Goal: Contribute content: Contribute content

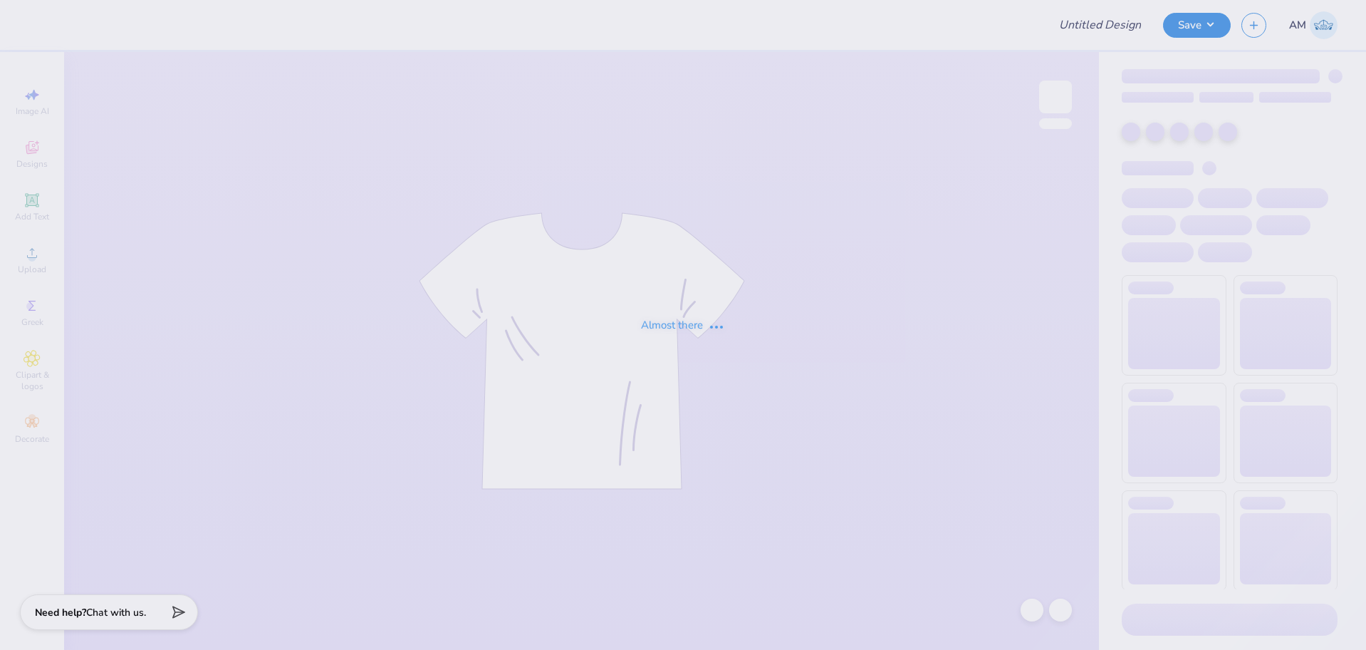
type input "Pike Rush Shirts 2025"
type input "12"
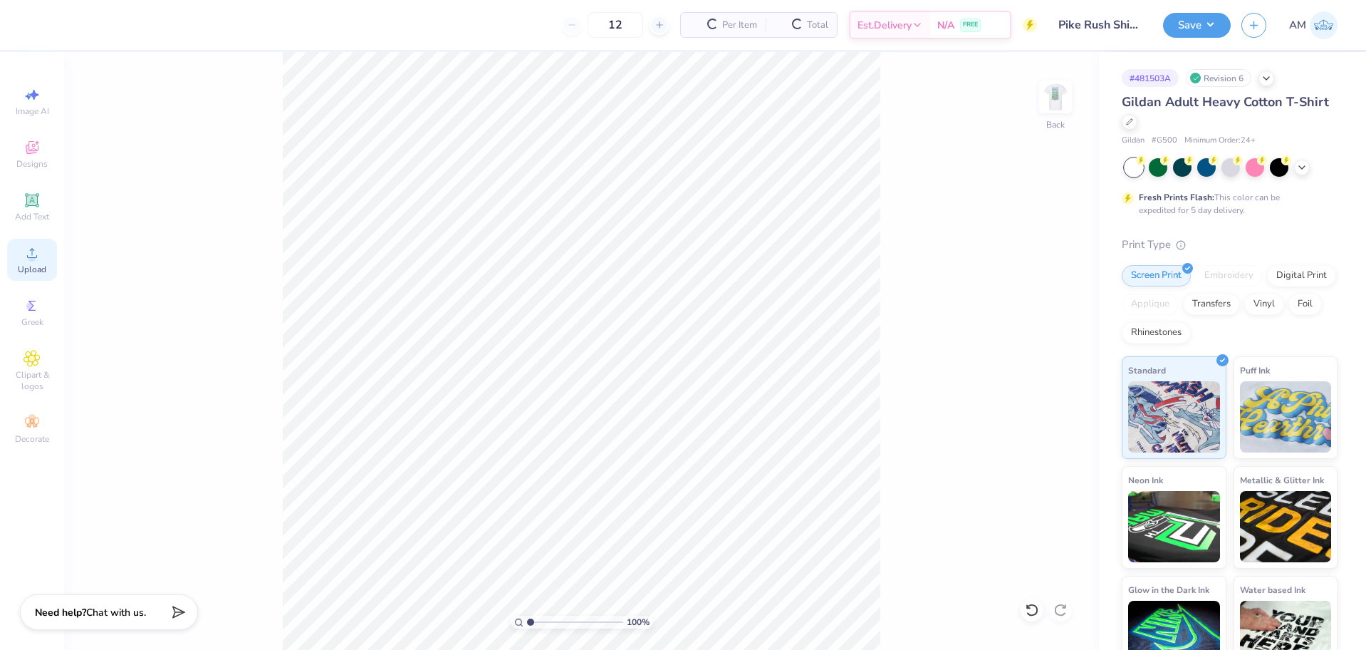
click at [24, 264] on span "Upload" at bounding box center [32, 269] width 28 height 11
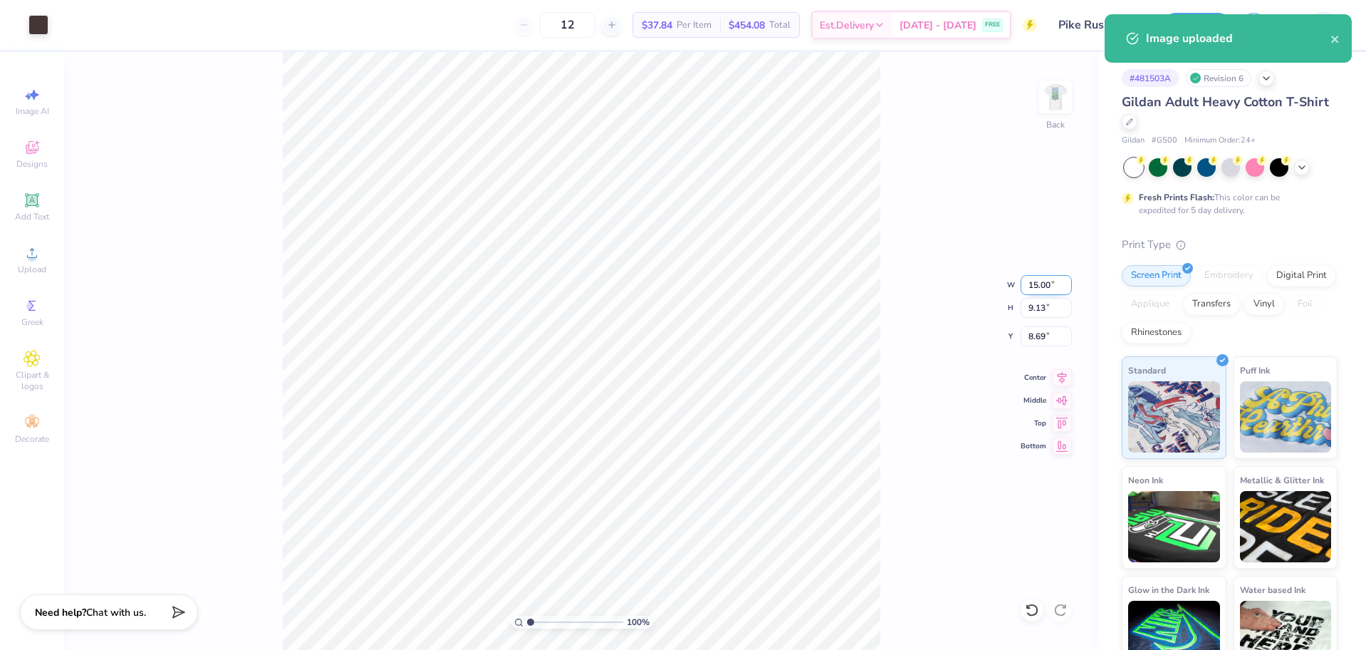
click at [1039, 287] on input "15.00" at bounding box center [1046, 285] width 51 height 20
type input "3.50"
type input "2.13"
click at [1041, 331] on input "12.18" at bounding box center [1046, 336] width 51 height 20
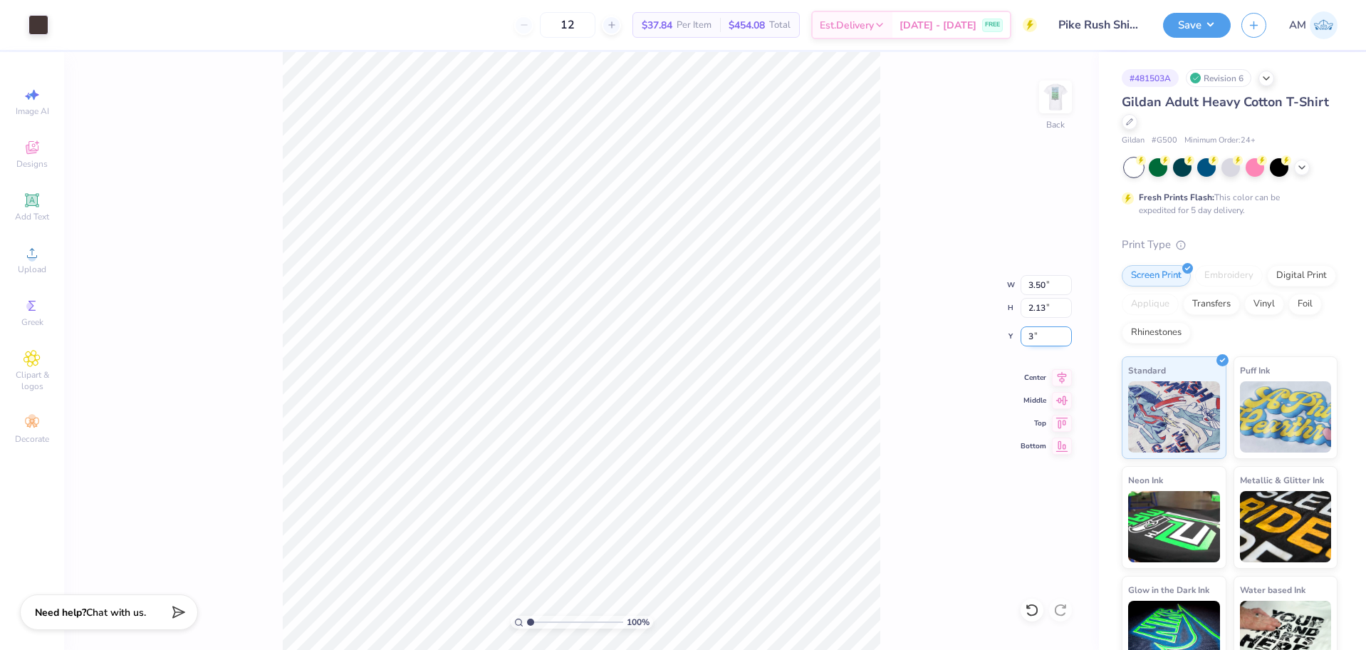
type input "3.00"
click at [1056, 105] on img at bounding box center [1055, 96] width 57 height 57
click at [34, 256] on circle at bounding box center [32, 258] width 8 height 8
click at [1035, 310] on input "18.00" at bounding box center [1046, 308] width 51 height 20
click at [1040, 337] on input "5.25" at bounding box center [1046, 336] width 51 height 20
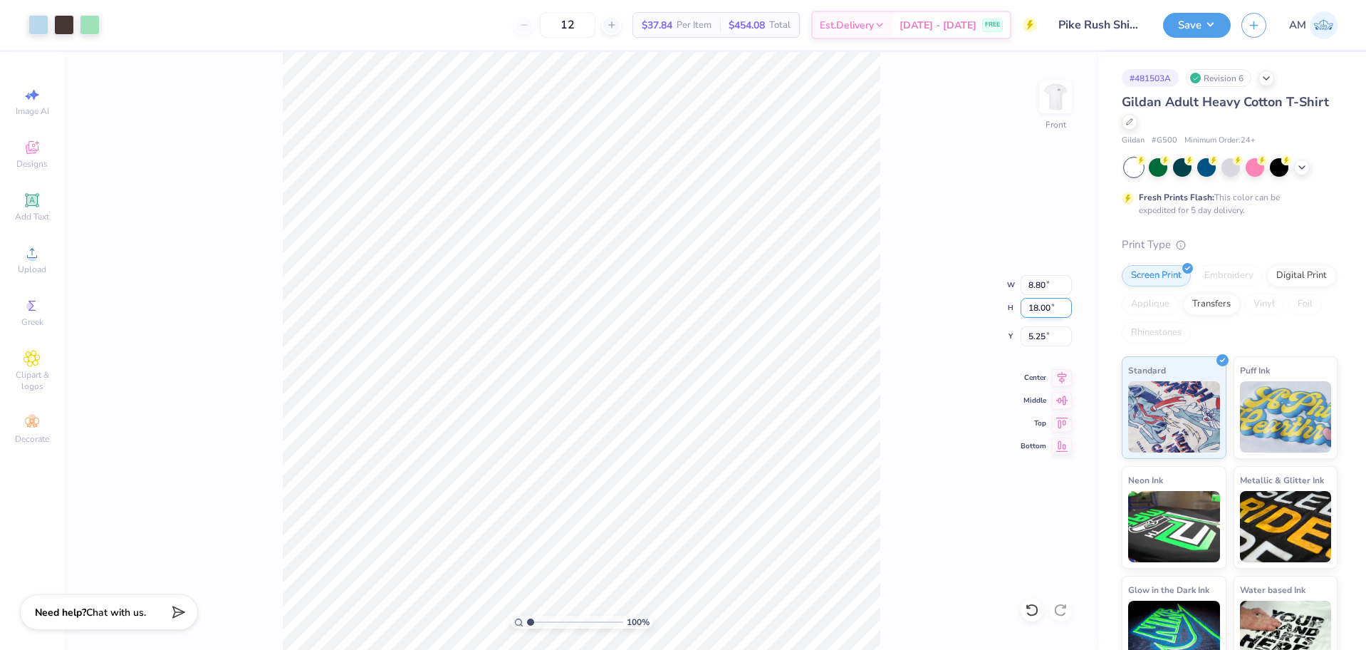
click at [1041, 313] on input "18.00" at bounding box center [1046, 308] width 51 height 20
type input "15"
type input "7.33"
type input "15.00"
click at [1031, 340] on input "6.75" at bounding box center [1046, 336] width 51 height 20
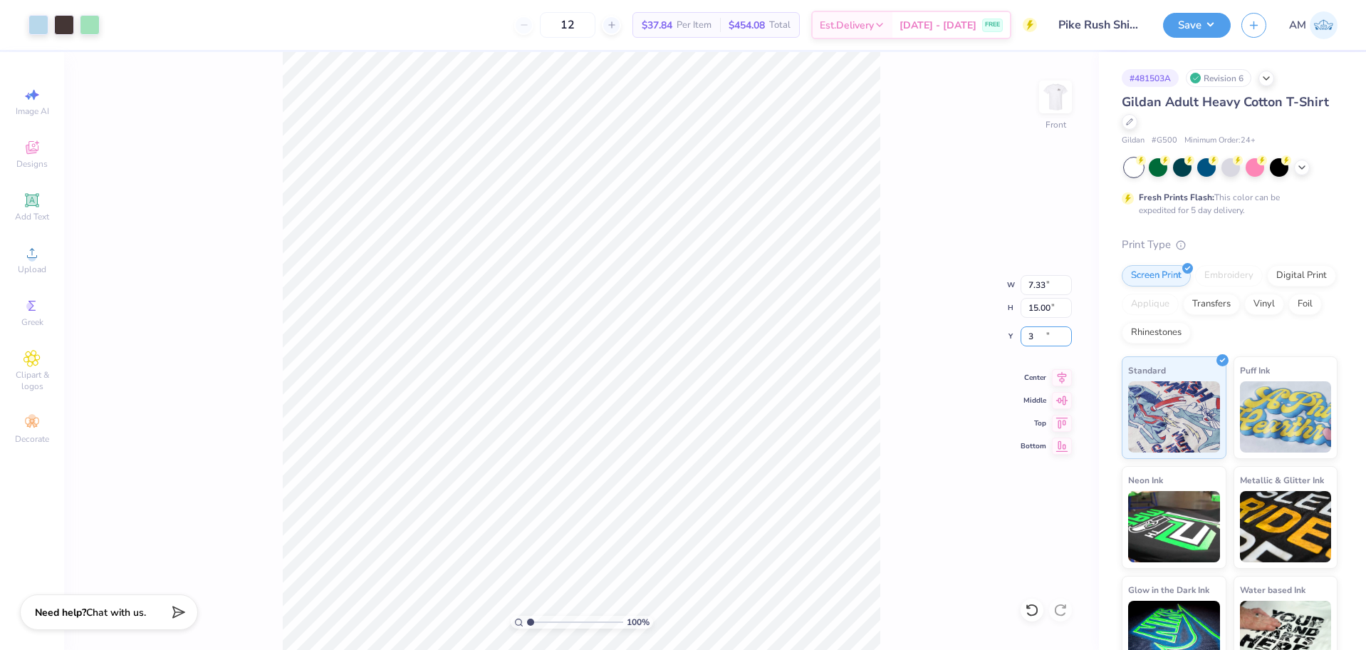
type input "3.00"
click at [1067, 375] on icon at bounding box center [1062, 375] width 20 height 17
click at [1196, 28] on button "Save" at bounding box center [1197, 23] width 68 height 25
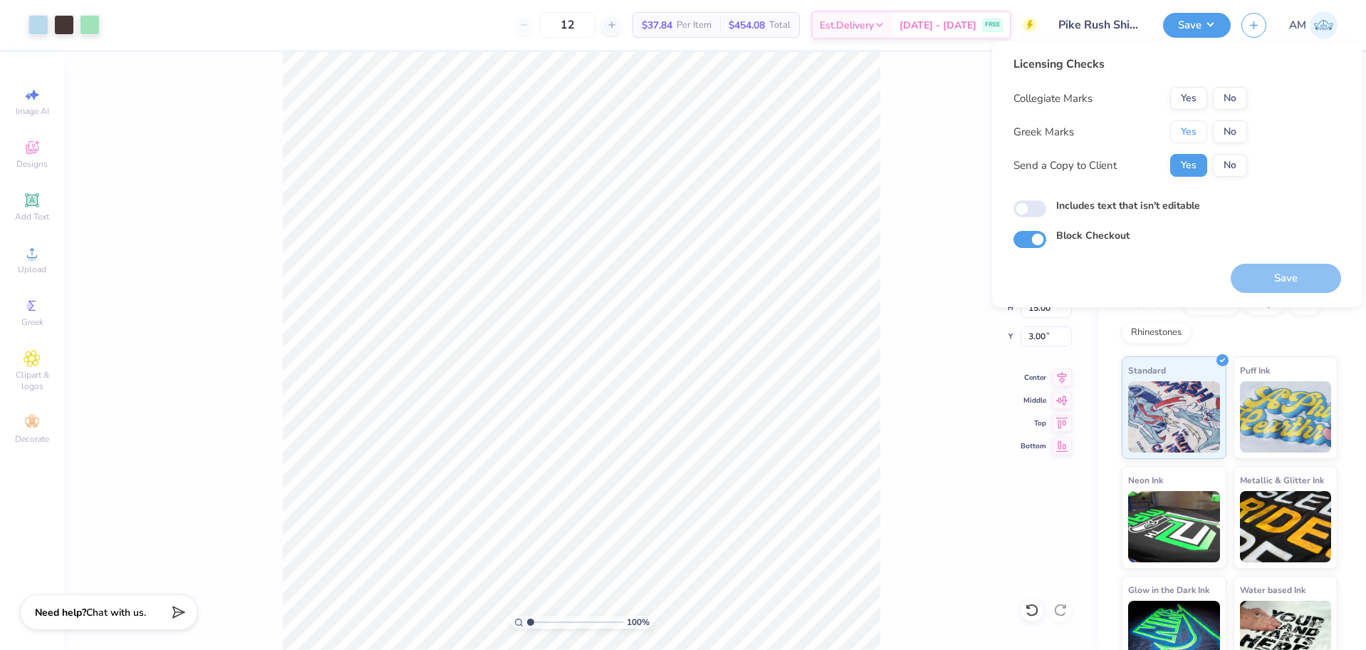
drag, startPoint x: 1190, startPoint y: 133, endPoint x: 1208, endPoint y: 117, distance: 24.2
click at [1190, 132] on button "Yes" at bounding box center [1188, 131] width 37 height 23
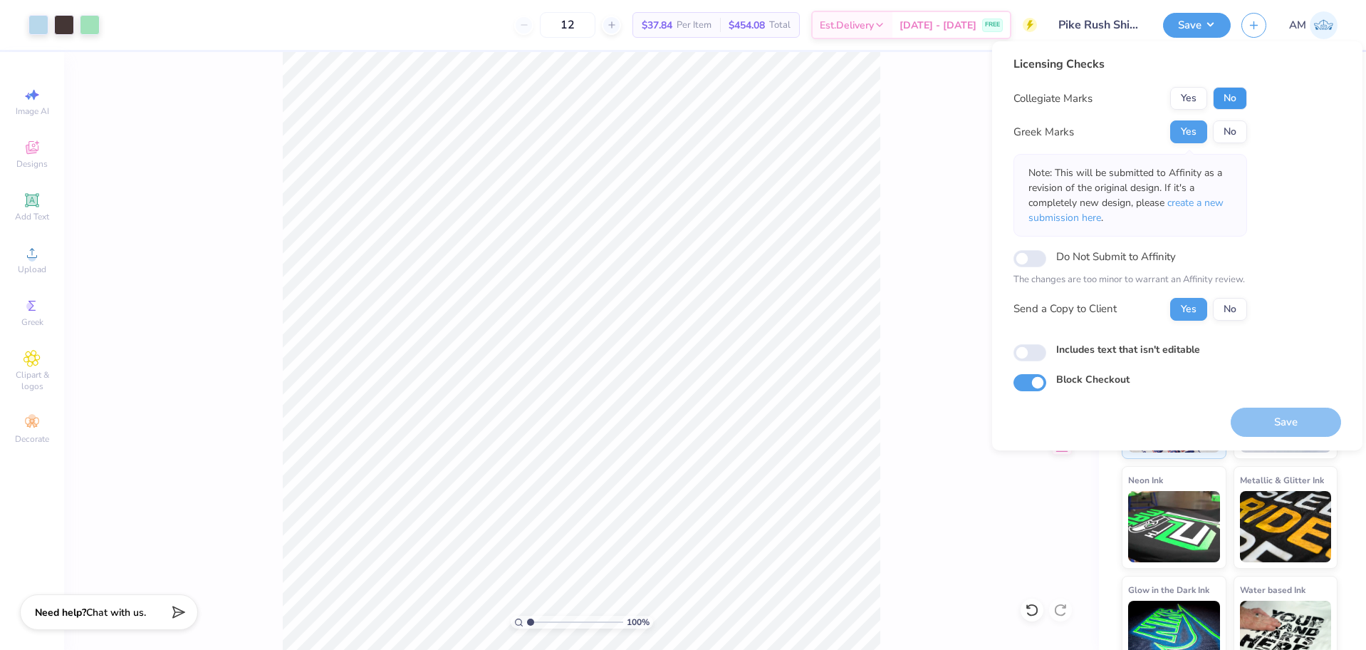
click at [1225, 95] on button "No" at bounding box center [1230, 98] width 34 height 23
click at [1041, 353] on input "Includes text that isn't editable" at bounding box center [1030, 352] width 33 height 17
checkbox input "true"
click at [1269, 425] on button "Save" at bounding box center [1286, 421] width 110 height 29
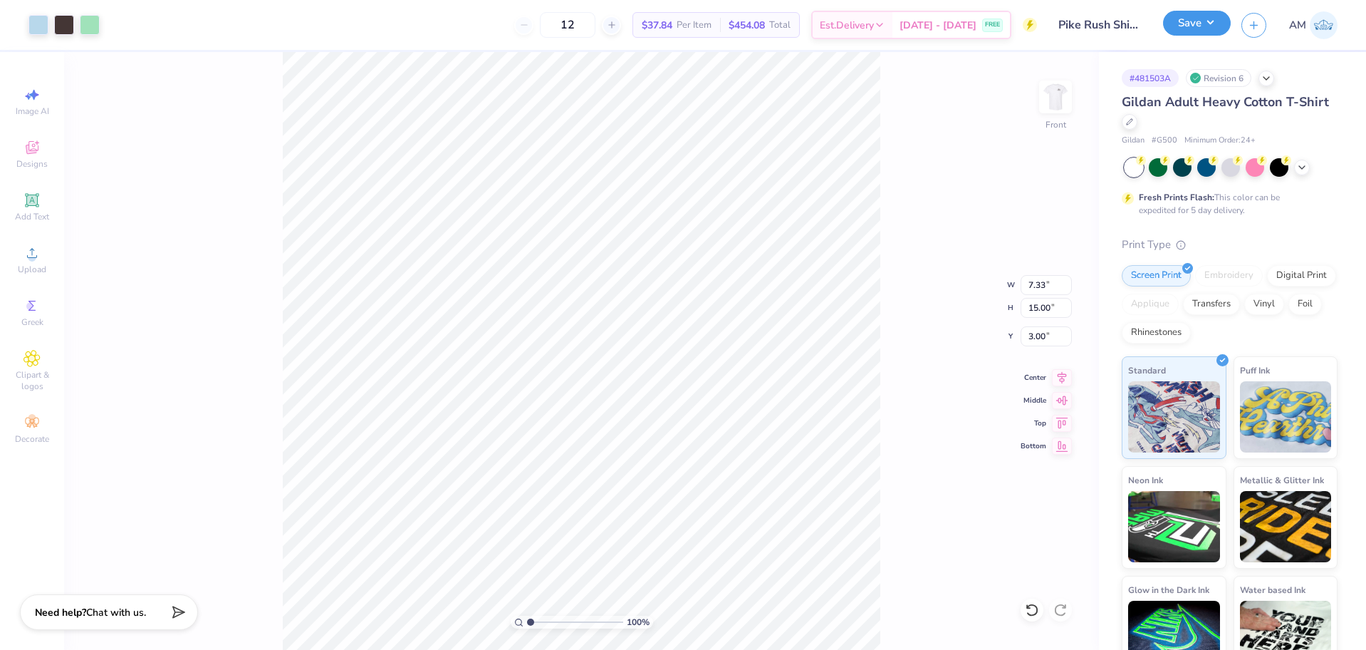
click at [1195, 18] on button "Save" at bounding box center [1197, 23] width 68 height 25
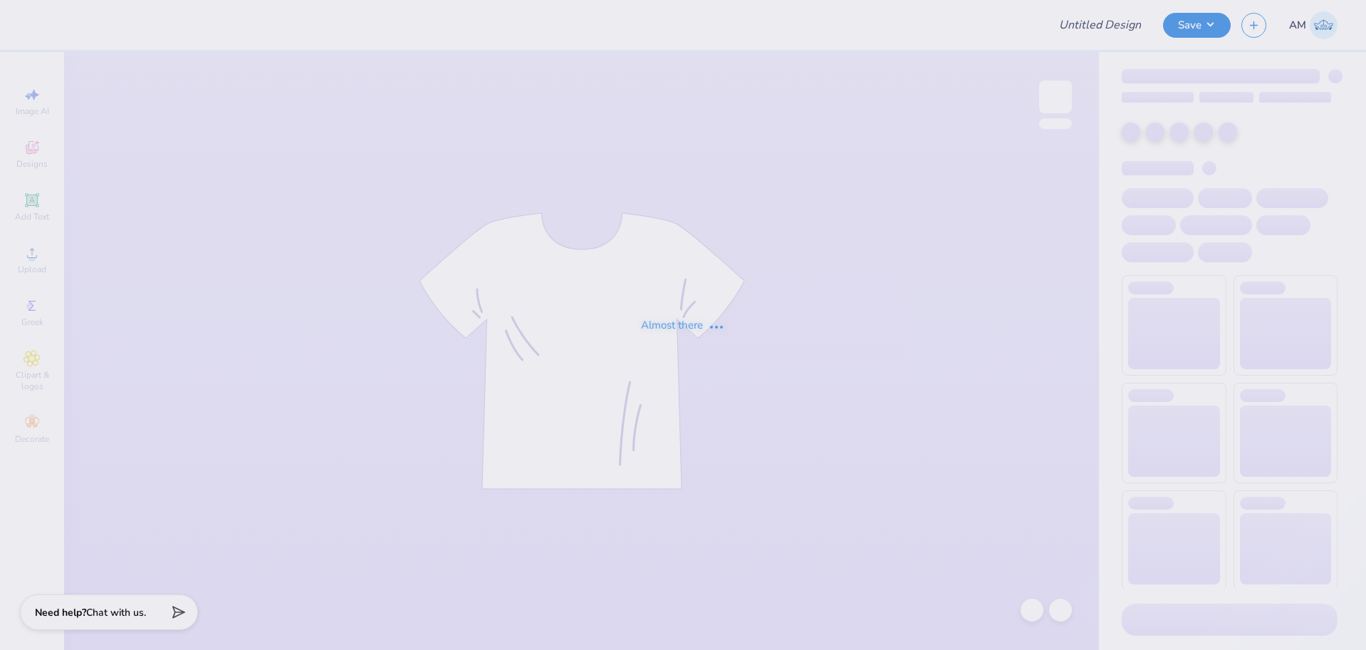
type input "zbt rush"
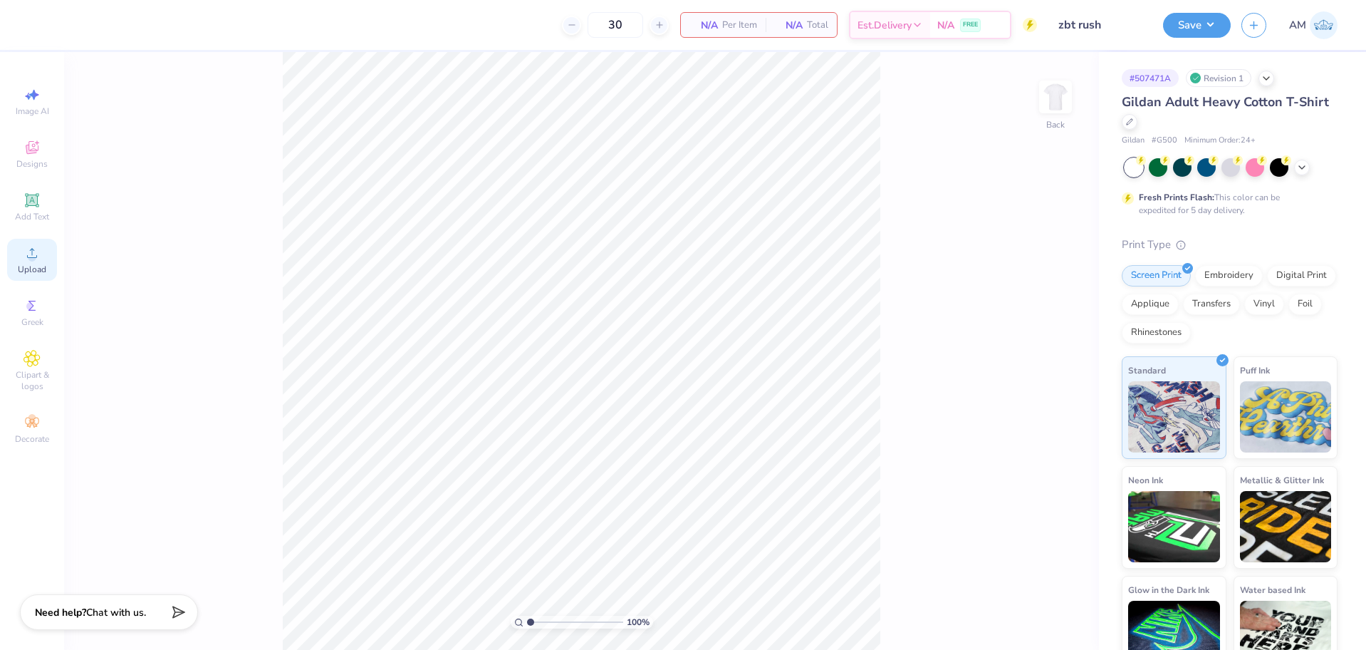
click at [31, 266] on span "Upload" at bounding box center [32, 269] width 28 height 11
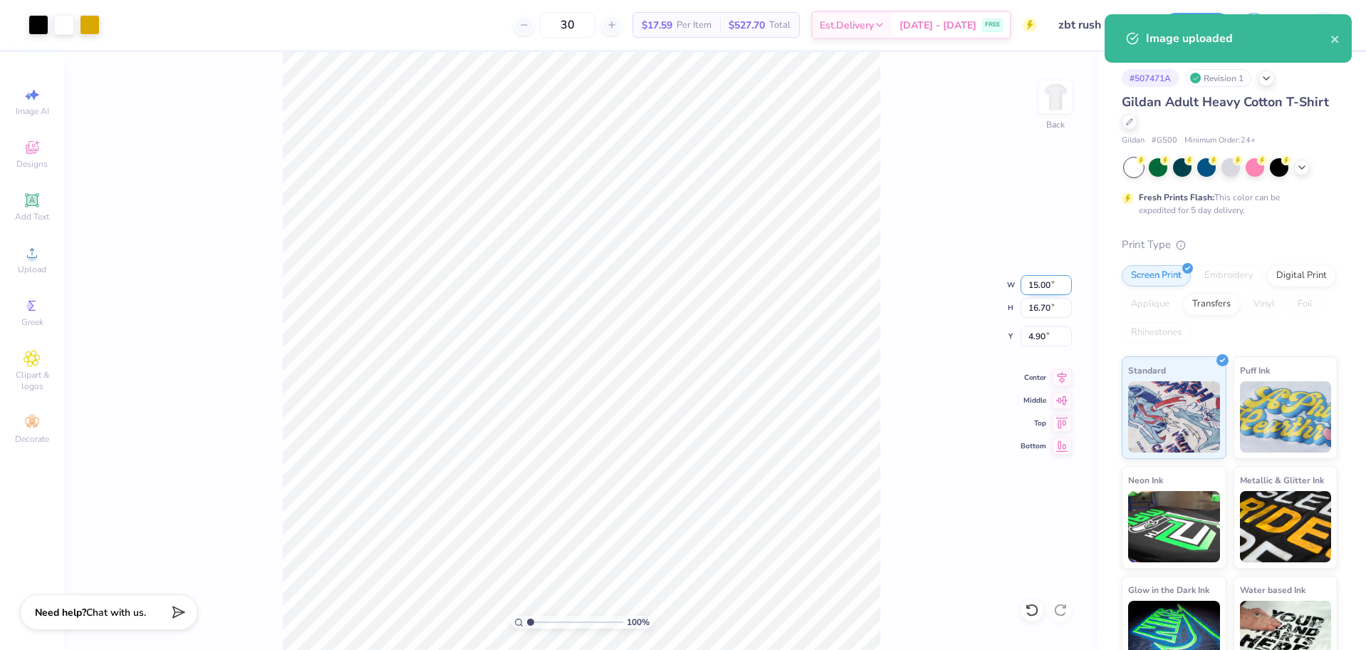
click at [1044, 286] on input "15.00" at bounding box center [1046, 285] width 51 height 20
type input "3.00"
type input "3.34"
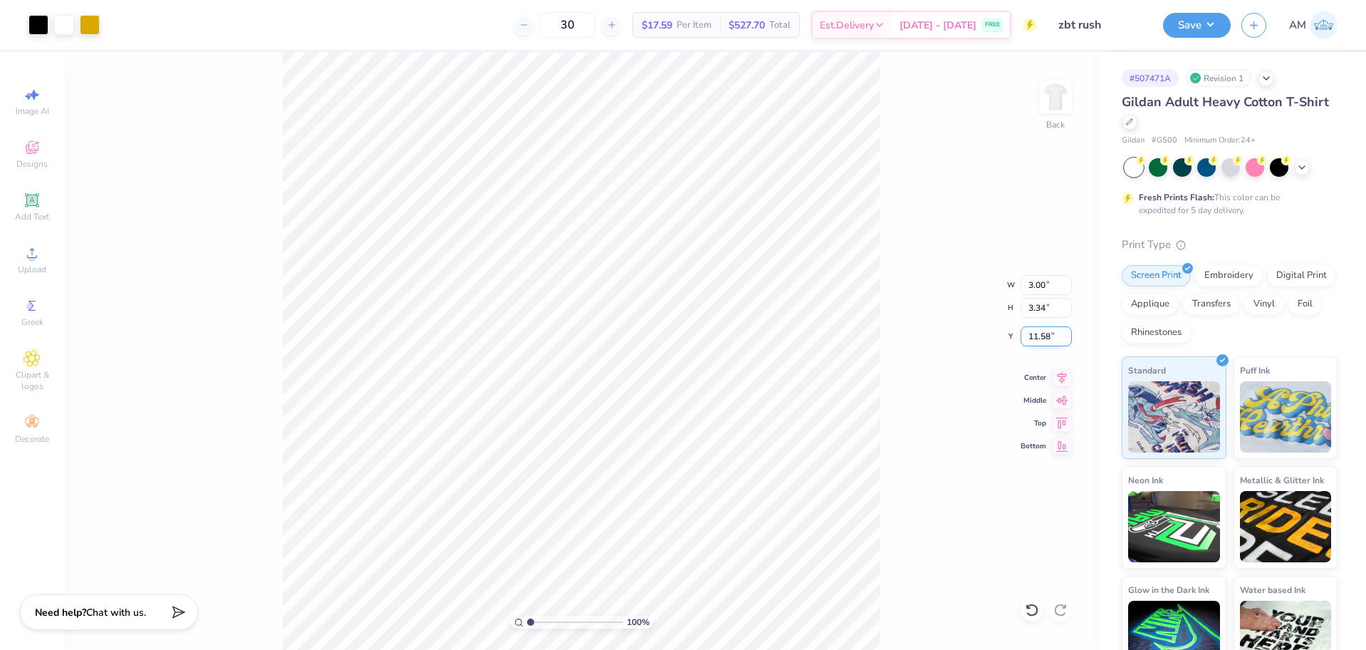
click at [1043, 334] on input "11.58" at bounding box center [1046, 336] width 51 height 20
type input "3.00"
click at [1057, 96] on img at bounding box center [1055, 96] width 57 height 57
click at [41, 251] on div "Upload" at bounding box center [32, 260] width 50 height 42
click at [35, 259] on circle at bounding box center [32, 258] width 8 height 8
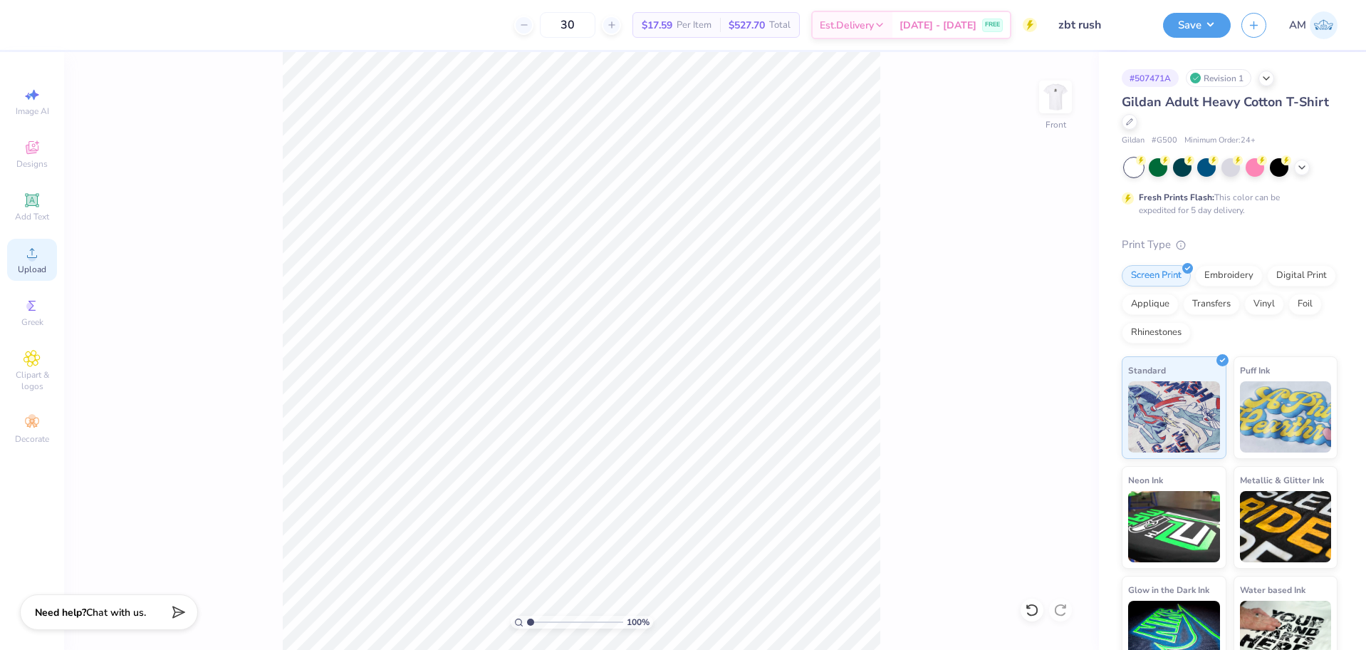
click at [26, 268] on span "Upload" at bounding box center [32, 269] width 28 height 11
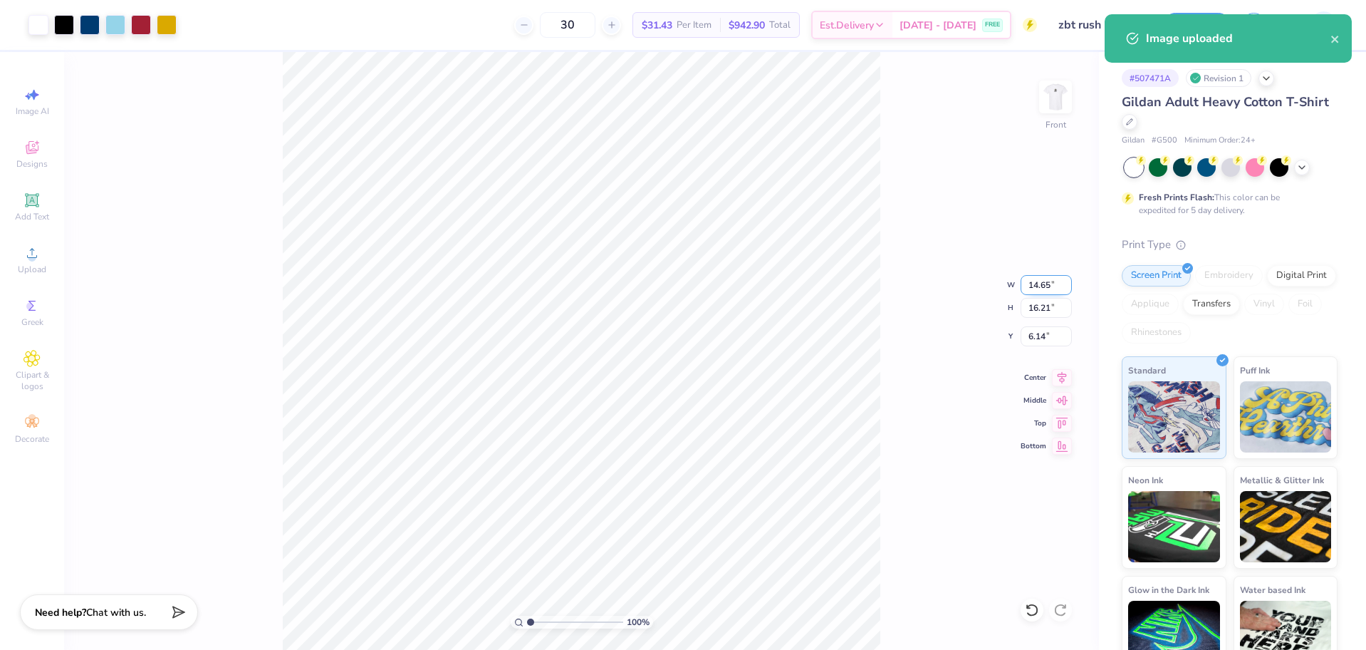
click at [1036, 286] on input "14.65" at bounding box center [1046, 285] width 51 height 20
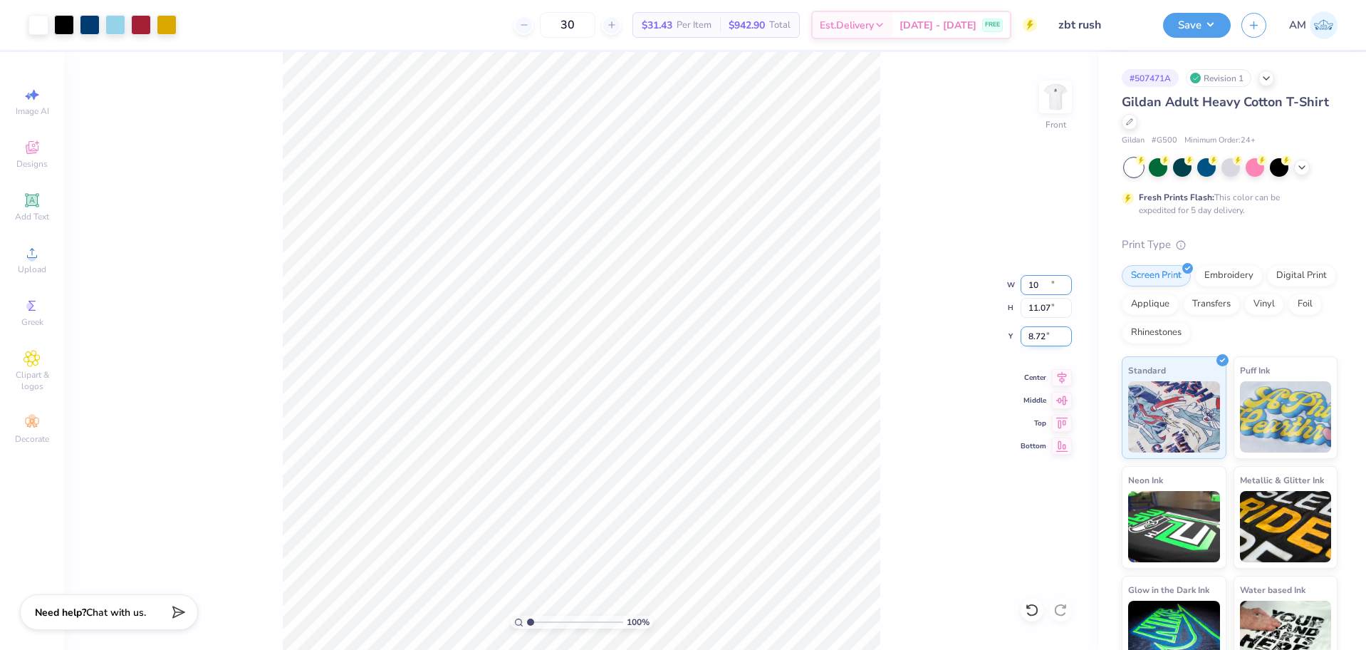
type input "10.00"
type input "11.07"
click at [1031, 338] on input "8.72" at bounding box center [1046, 336] width 51 height 20
type input "3.00"
click at [1052, 93] on img at bounding box center [1055, 96] width 57 height 57
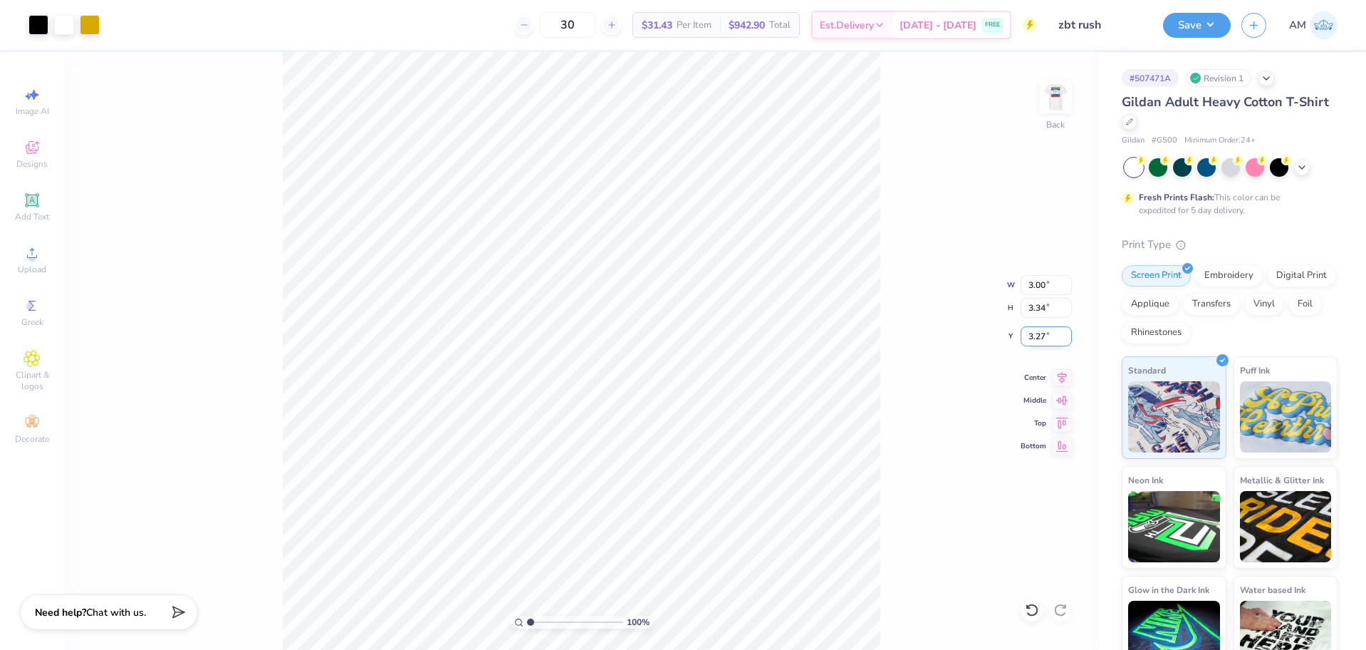
click at [1031, 340] on input "3.27" at bounding box center [1046, 336] width 51 height 20
type input "3.00"
click at [1064, 91] on img at bounding box center [1055, 96] width 57 height 57
click at [1045, 104] on img at bounding box center [1055, 96] width 57 height 57
drag, startPoint x: 531, startPoint y: 625, endPoint x: 539, endPoint y: 623, distance: 8.7
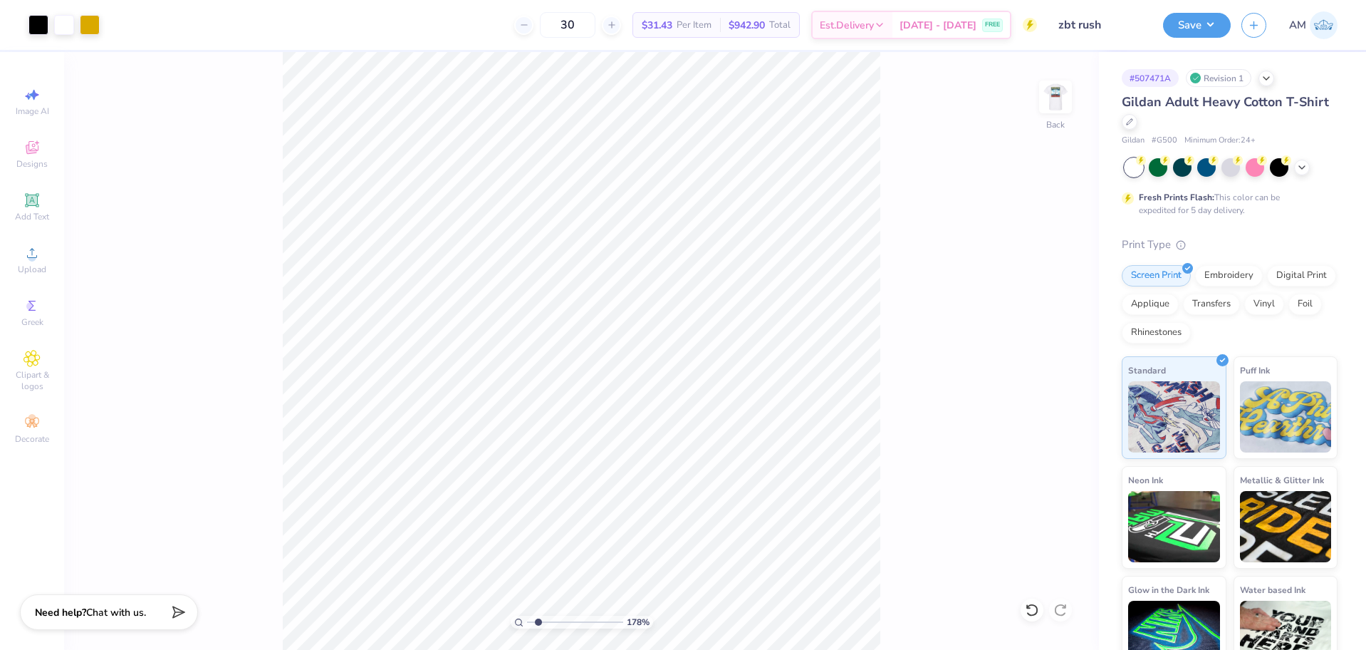
click at [539, 625] on input "range" at bounding box center [575, 621] width 96 height 13
click at [1046, 100] on img at bounding box center [1055, 96] width 57 height 57
drag, startPoint x: 518, startPoint y: 625, endPoint x: 488, endPoint y: 622, distance: 30.1
click at [527, 622] on input "range" at bounding box center [575, 621] width 96 height 13
click at [1048, 102] on img at bounding box center [1055, 96] width 57 height 57
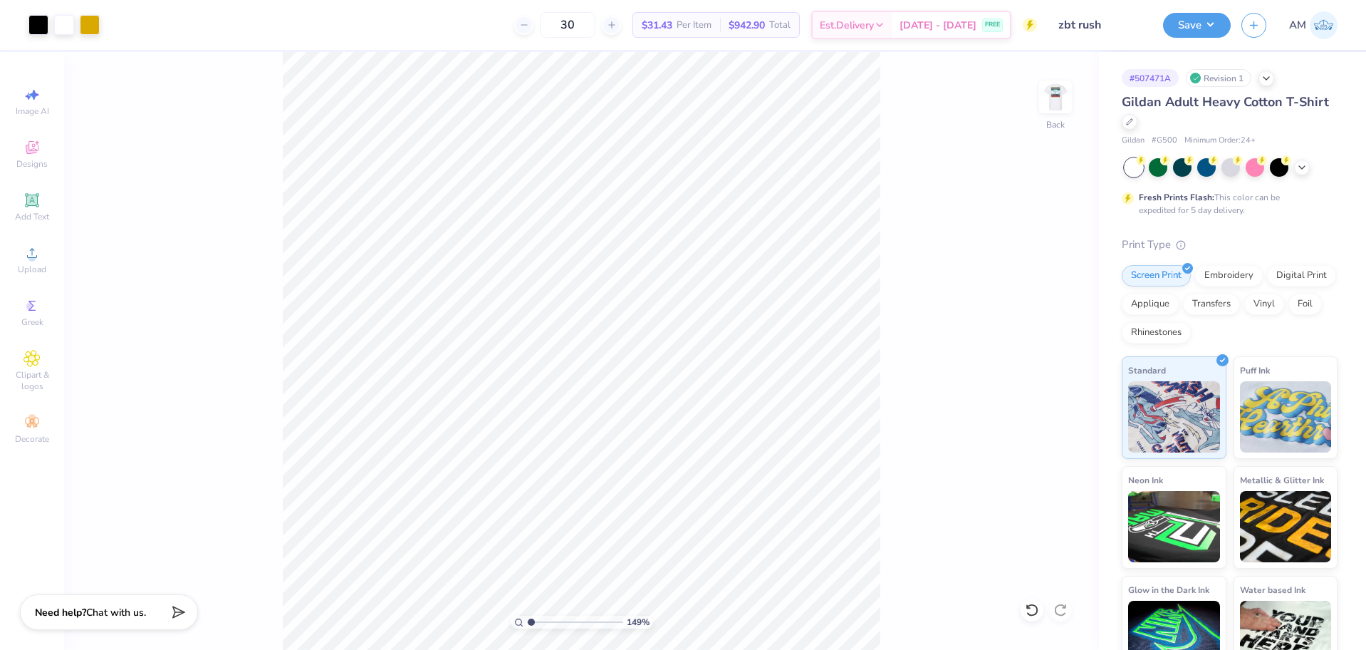
type input "1"
